Goal: Task Accomplishment & Management: Manage account settings

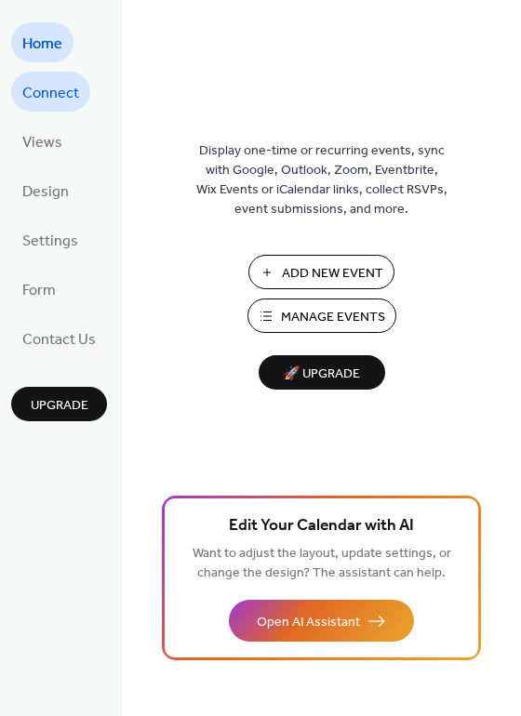
click at [37, 109] on link "Connect" at bounding box center [50, 92] width 79 height 40
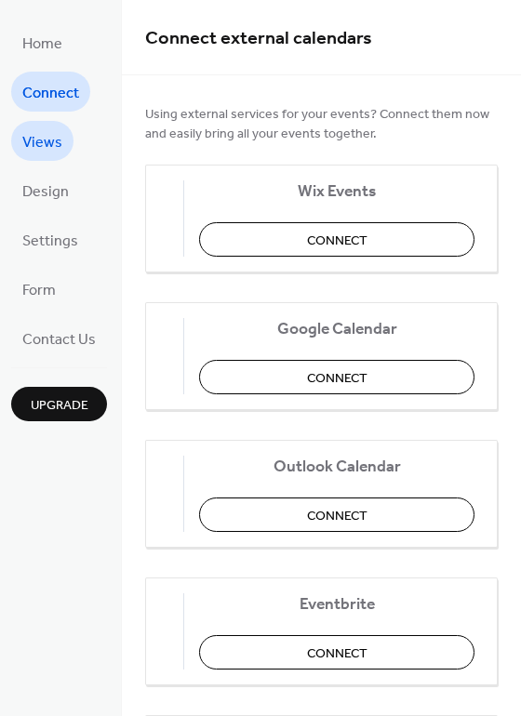
click at [40, 146] on span "Views" at bounding box center [42, 142] width 40 height 29
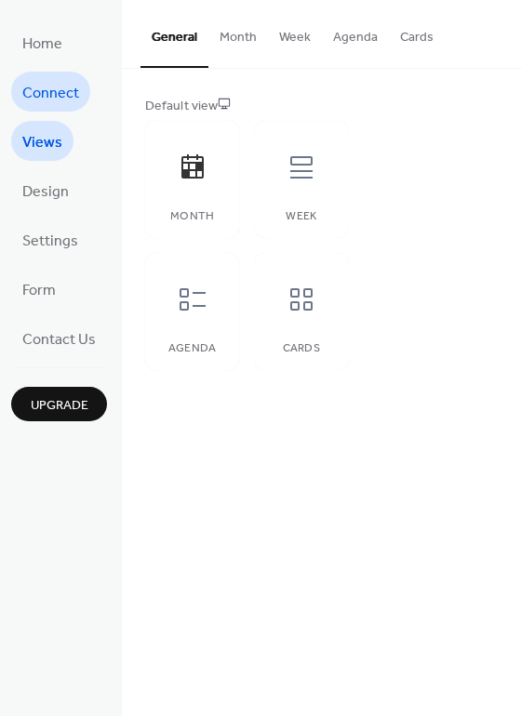
click at [42, 100] on span "Connect" at bounding box center [50, 93] width 57 height 29
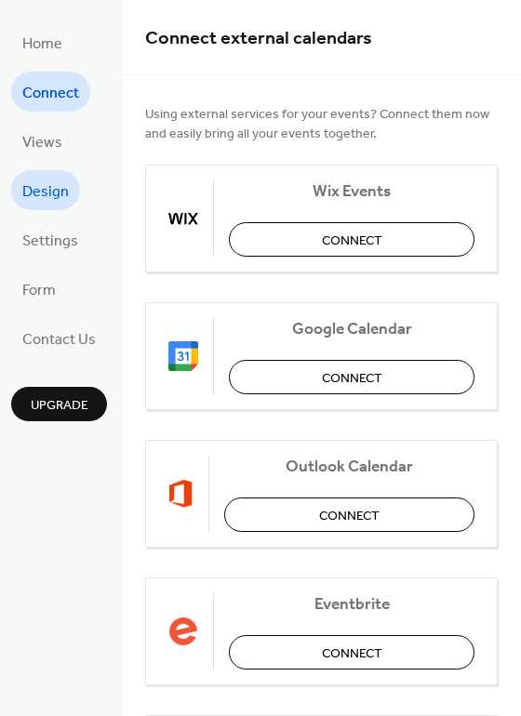
click at [55, 201] on span "Design" at bounding box center [45, 192] width 47 height 29
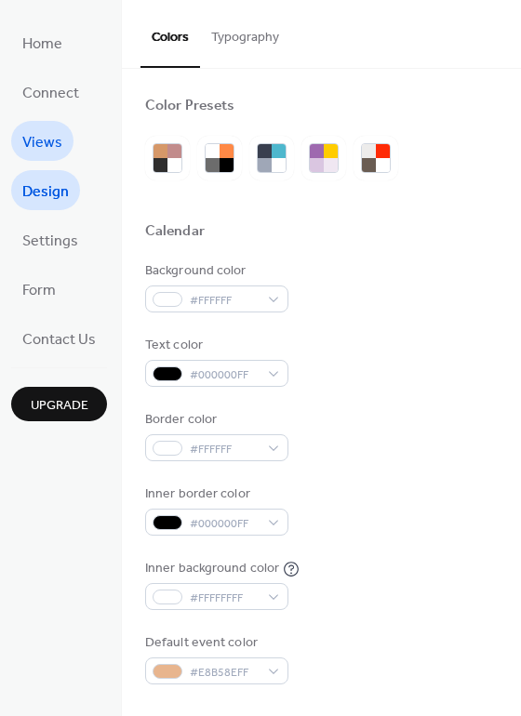
click at [49, 133] on span "Views" at bounding box center [42, 142] width 40 height 29
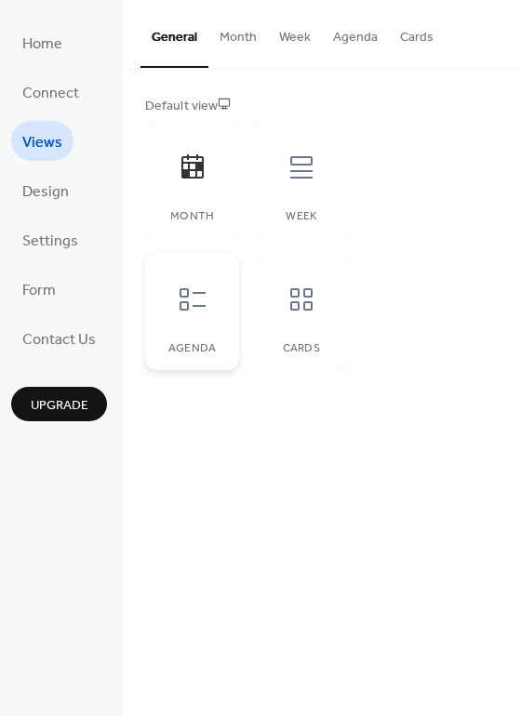
click at [227, 293] on div "Agenda" at bounding box center [192, 311] width 94 height 117
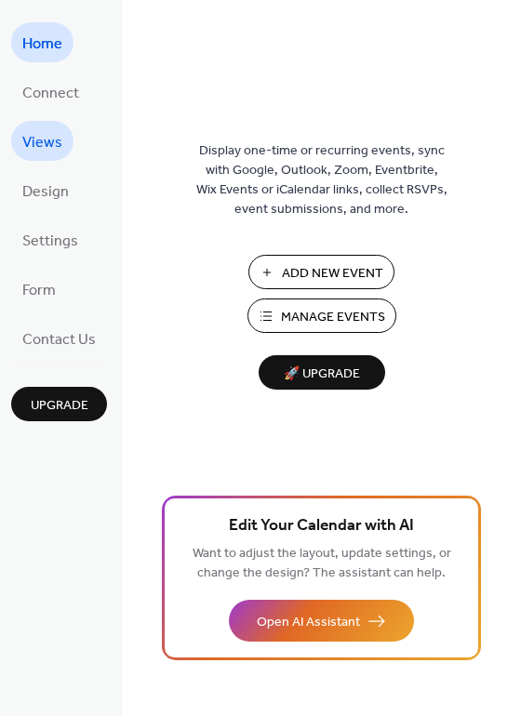
click at [60, 147] on link "Views" at bounding box center [42, 141] width 62 height 40
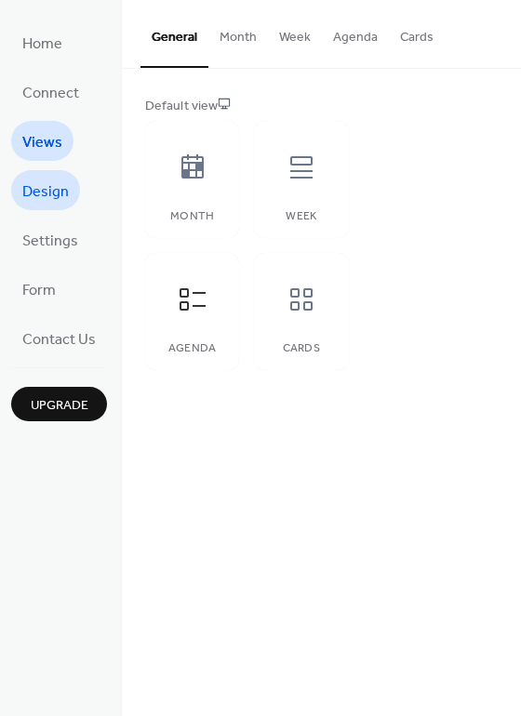
click at [60, 193] on span "Design" at bounding box center [45, 192] width 47 height 29
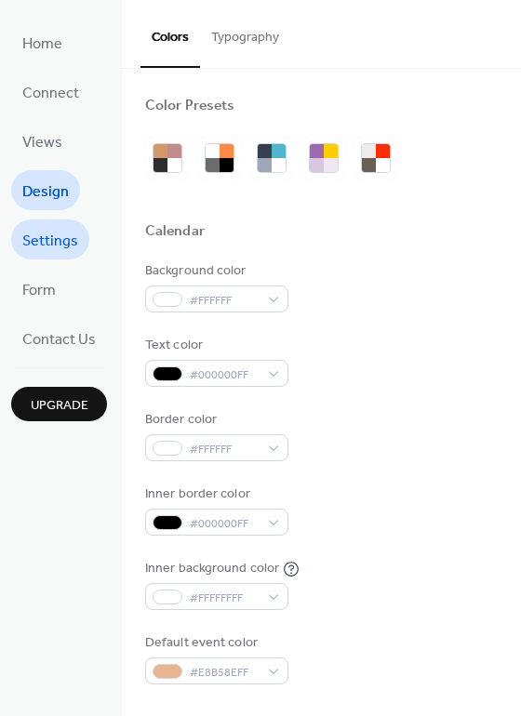
click at [65, 227] on span "Settings" at bounding box center [50, 241] width 56 height 29
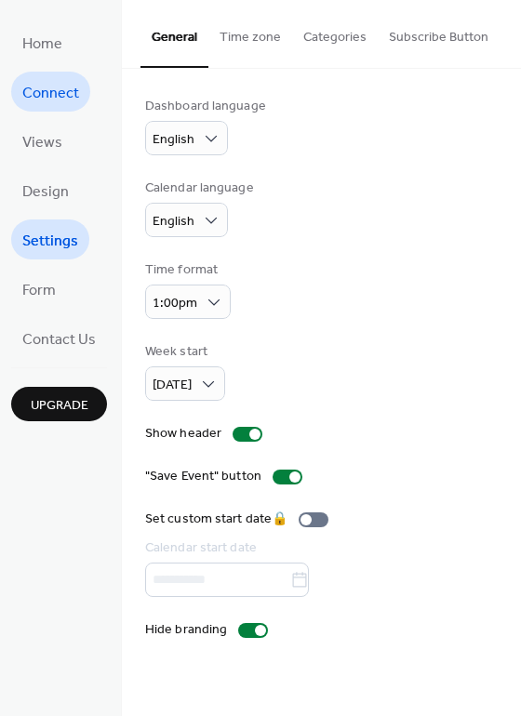
click at [46, 97] on span "Connect" at bounding box center [50, 93] width 57 height 29
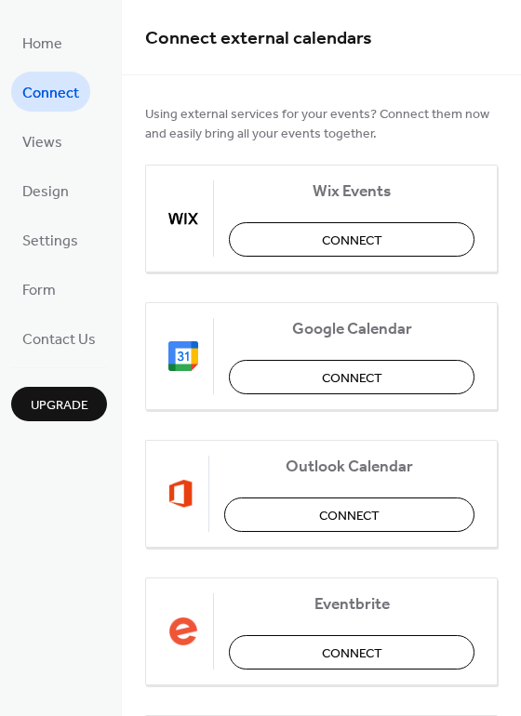
click at [108, 335] on div "Home Connect Views Design Settings Form Contact Us Upgrade" at bounding box center [61, 358] width 122 height 716
click at [93, 336] on span "Contact Us" at bounding box center [59, 340] width 74 height 29
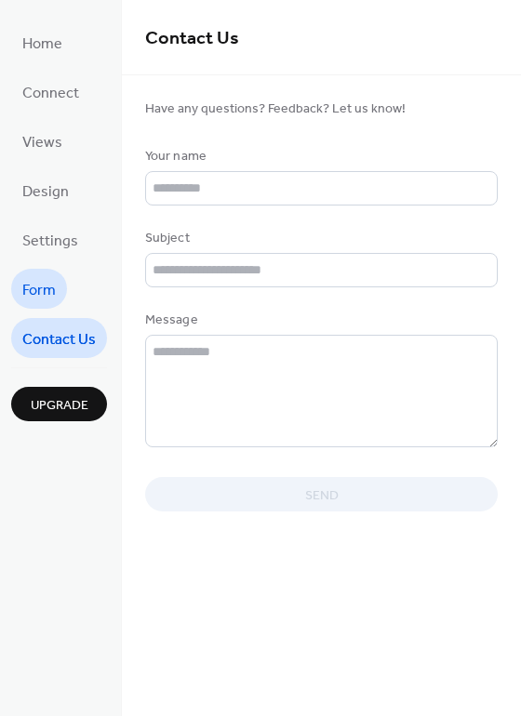
click at [44, 281] on span "Form" at bounding box center [38, 290] width 33 height 29
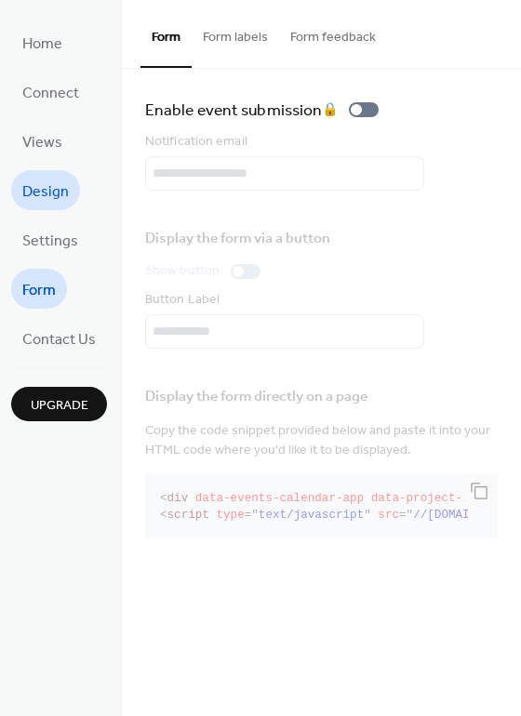
click at [37, 190] on span "Design" at bounding box center [45, 192] width 47 height 29
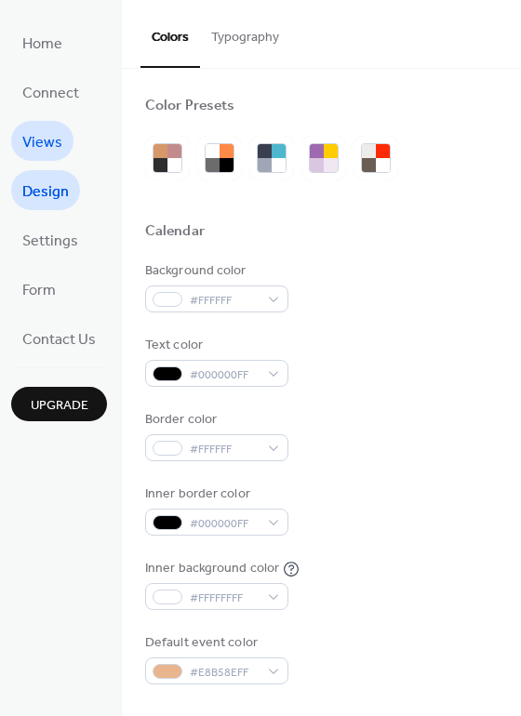
click at [49, 148] on span "Views" at bounding box center [42, 142] width 40 height 29
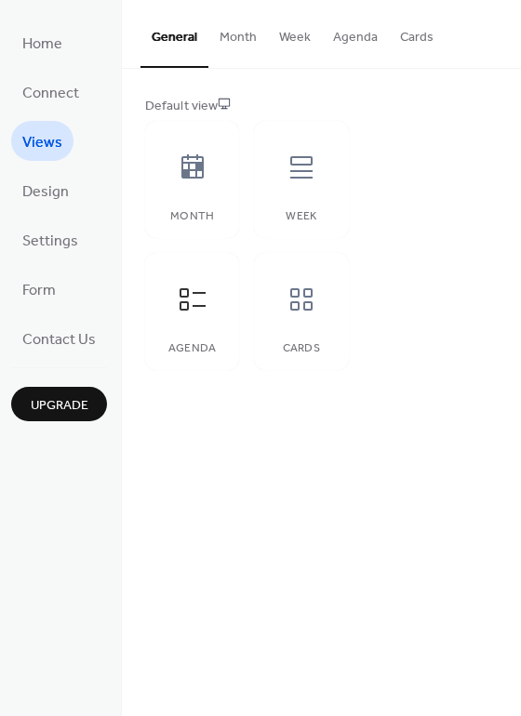
click at [248, 48] on button "Month" at bounding box center [238, 33] width 60 height 66
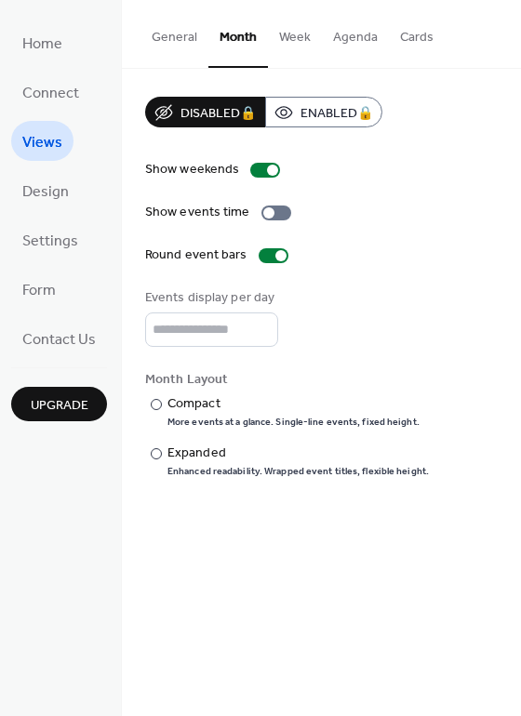
click at [342, 44] on button "Agenda" at bounding box center [355, 33] width 67 height 66
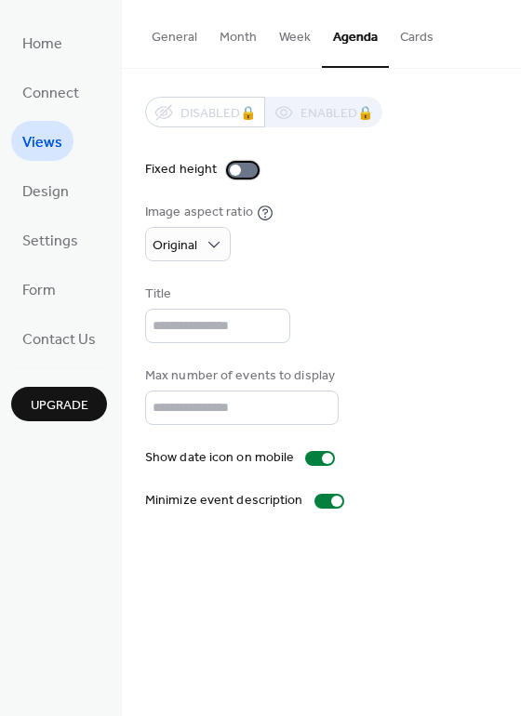
click at [234, 171] on div at bounding box center [235, 170] width 11 height 11
